Goal: Navigation & Orientation: Find specific page/section

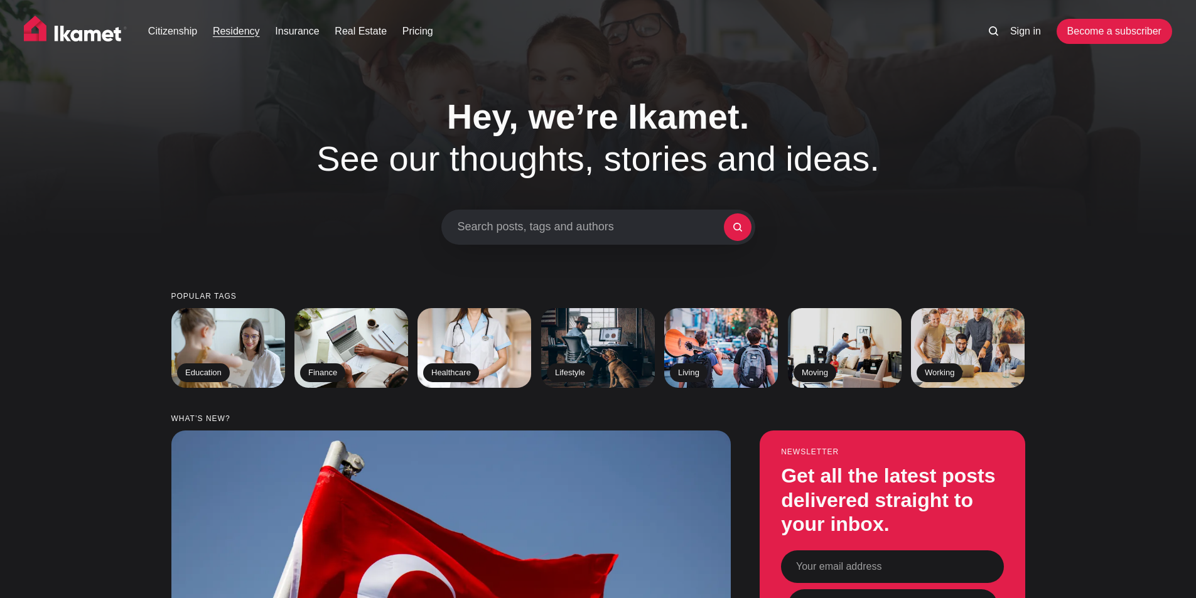
click at [235, 32] on link "Residency" at bounding box center [236, 31] width 47 height 15
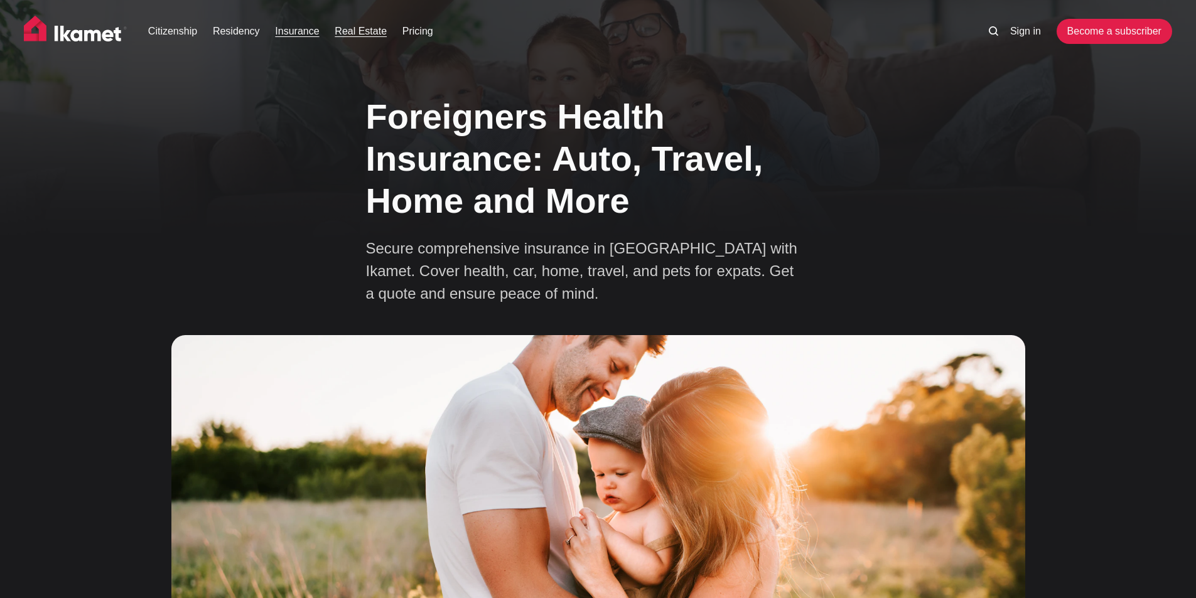
click at [337, 27] on link "Real Estate" at bounding box center [361, 31] width 52 height 15
click at [429, 31] on link "Pricing" at bounding box center [417, 31] width 31 height 15
click at [426, 38] on link "Pricing" at bounding box center [417, 31] width 31 height 15
click at [405, 41] on ul "Citizenship Residency Insurance Real Estate Pricing" at bounding box center [552, 31] width 840 height 25
click at [408, 29] on link "Pricing" at bounding box center [417, 31] width 31 height 15
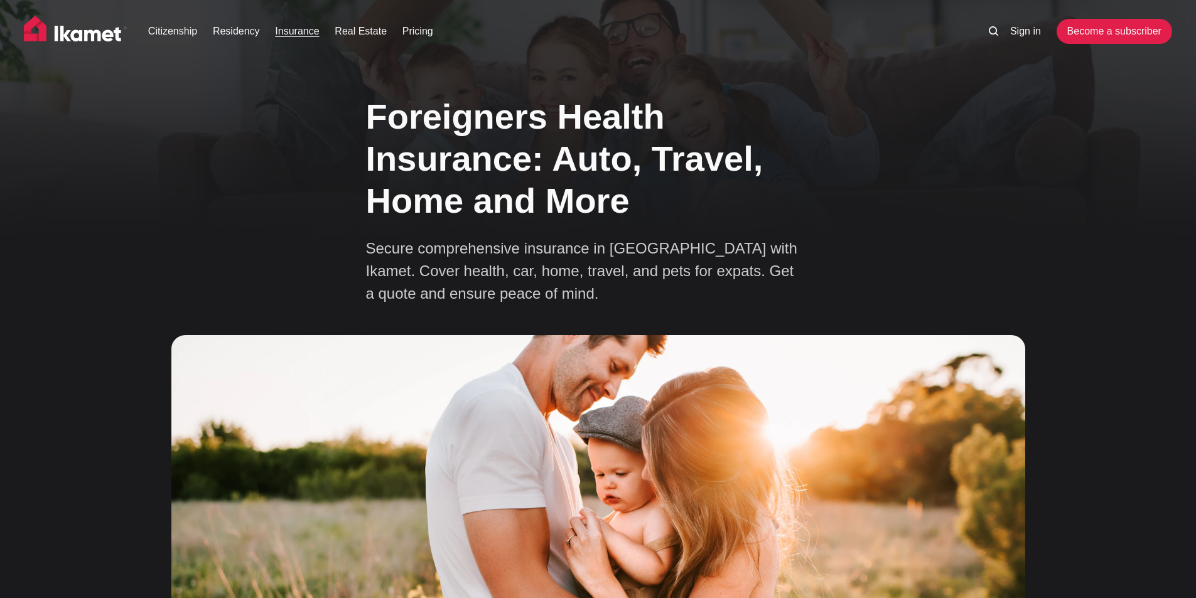
click at [411, 41] on ul "Citizenship Residency Insurance Real Estate Pricing" at bounding box center [552, 31] width 840 height 25
click at [412, 33] on link "Pricing" at bounding box center [417, 31] width 31 height 15
click at [407, 35] on link "Pricing" at bounding box center [417, 31] width 31 height 15
